Goal: Find specific page/section: Find specific page/section

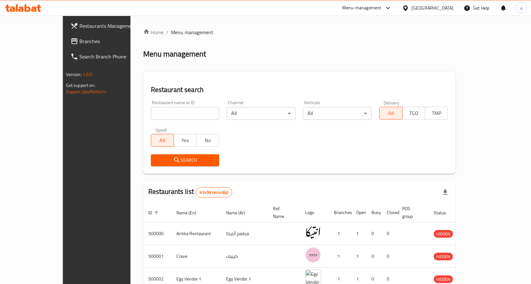
click at [412, 11] on div at bounding box center [406, 7] width 9 height 7
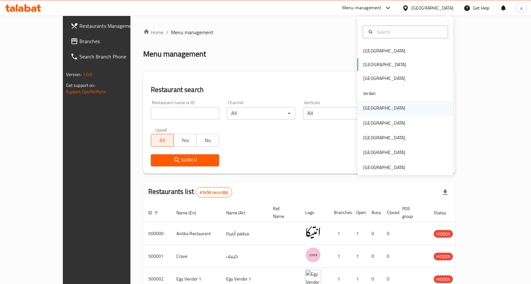
click at [376, 110] on div "[GEOGRAPHIC_DATA]" at bounding box center [384, 108] width 52 height 15
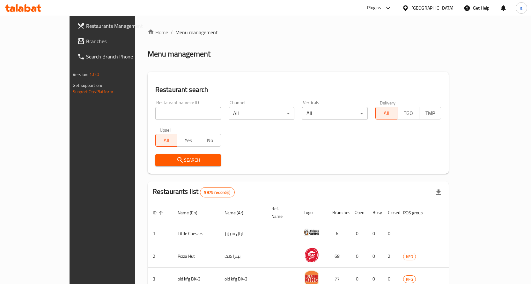
click at [86, 39] on span "Branches" at bounding box center [119, 41] width 67 height 8
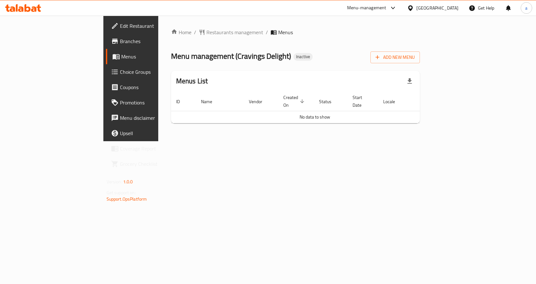
click at [120, 44] on span "Branches" at bounding box center [154, 41] width 68 height 8
